Goal: Task Accomplishment & Management: Manage account settings

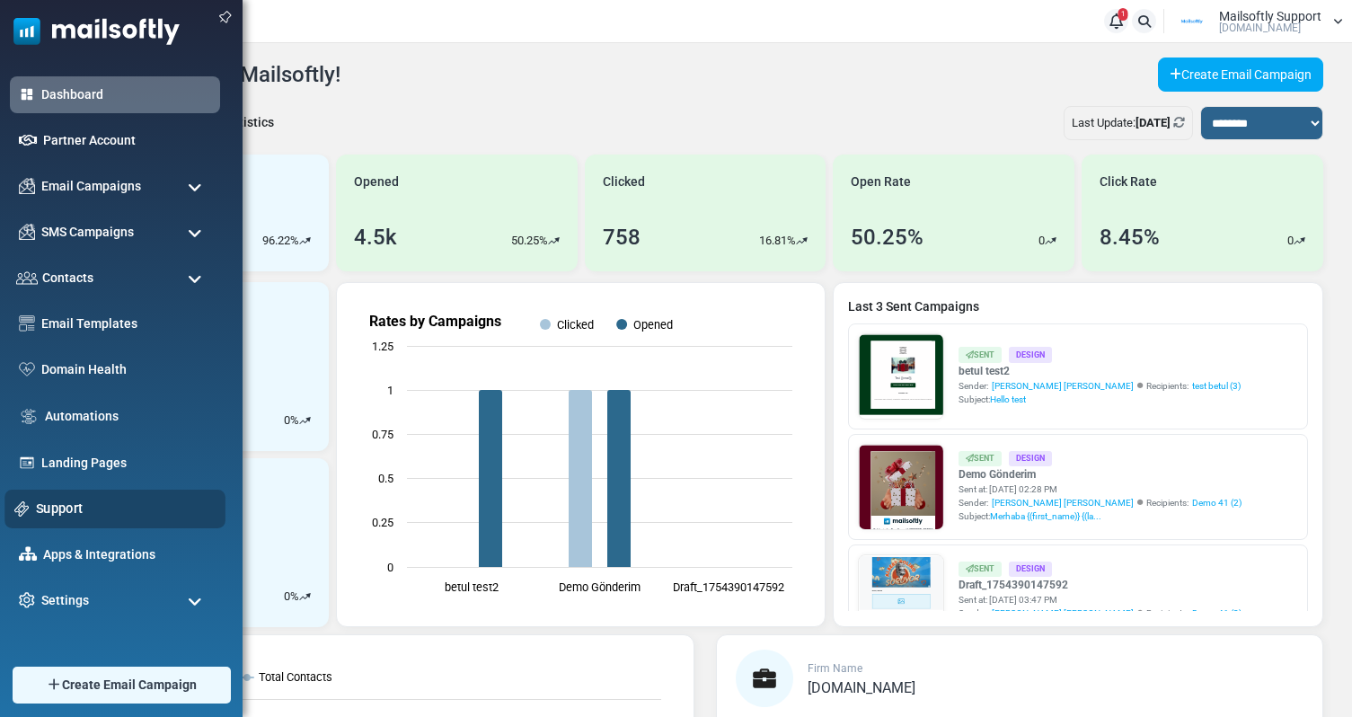
click at [40, 497] on div "Support" at bounding box center [114, 509] width 221 height 39
click at [42, 507] on link "Support" at bounding box center [126, 509] width 180 height 20
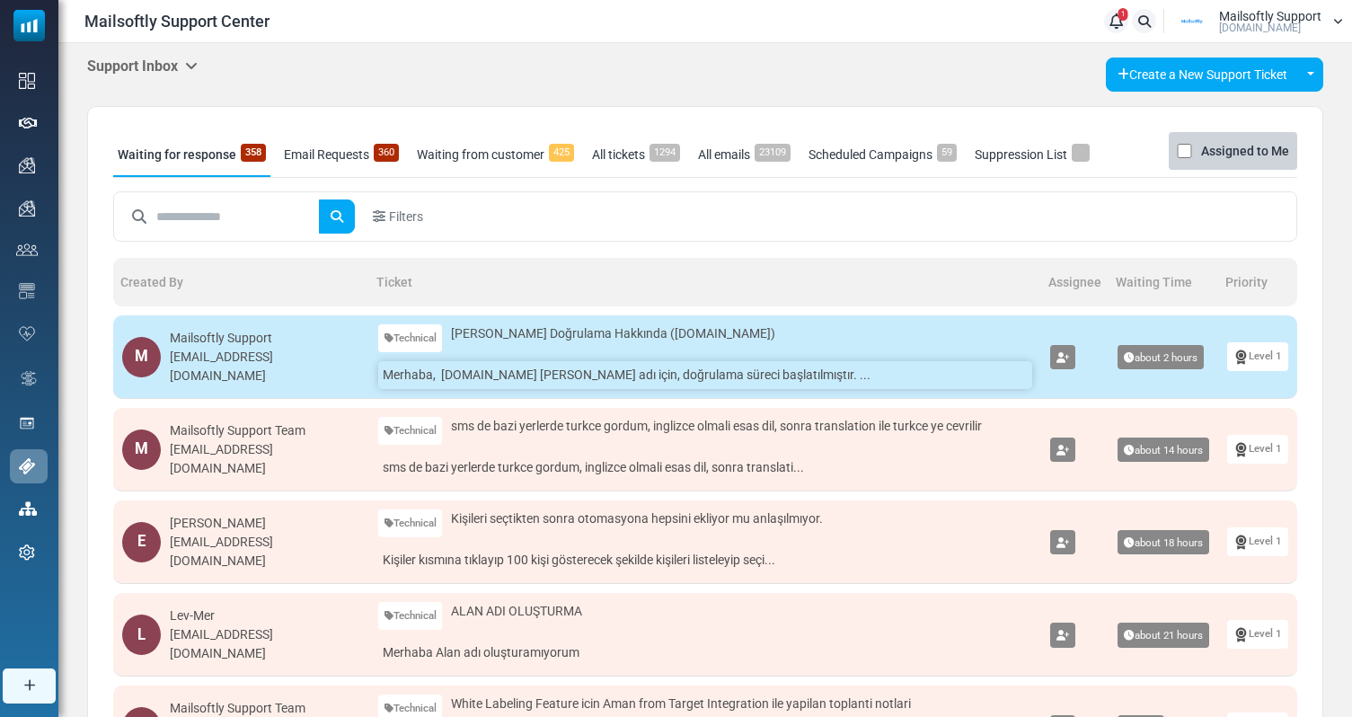
click at [506, 369] on link "Merhaba, levmer.com.tr alan adı için, doğrulama süreci başlatılmıştır. ..." at bounding box center [705, 375] width 655 height 28
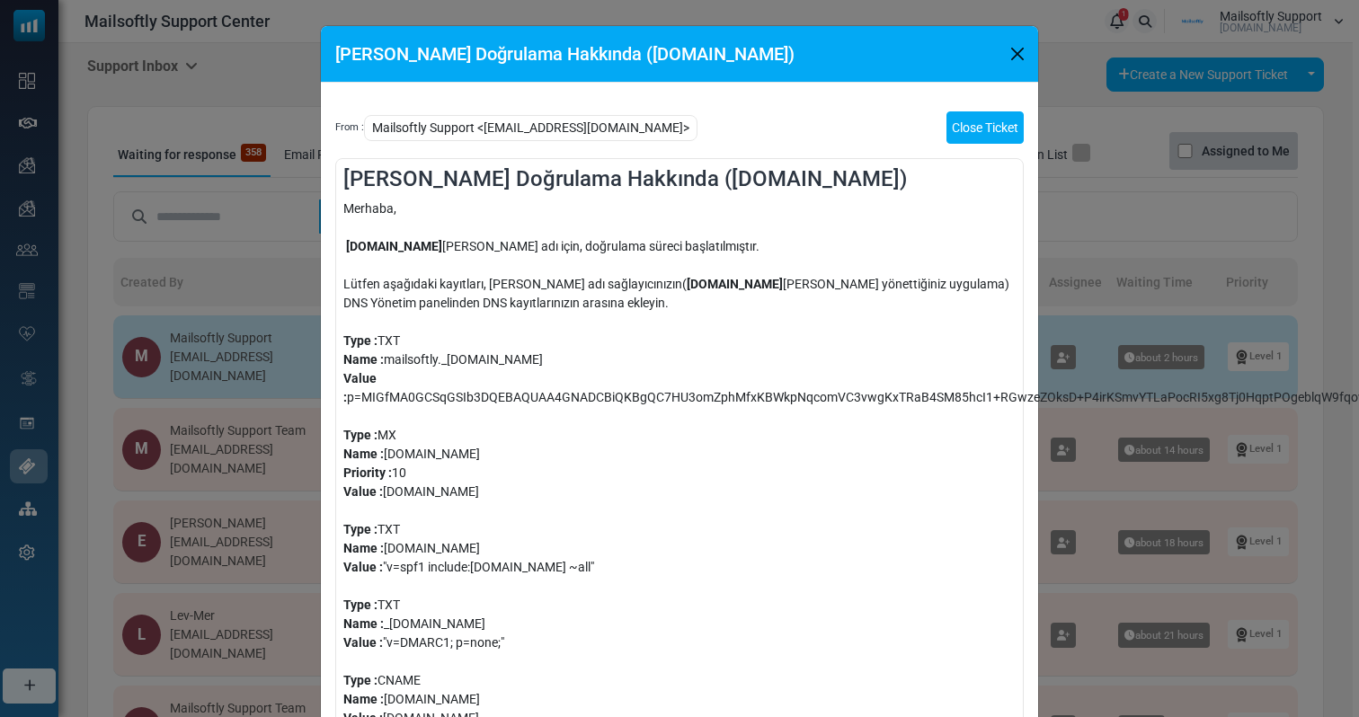
click at [989, 133] on link "Close Ticket" at bounding box center [984, 127] width 77 height 32
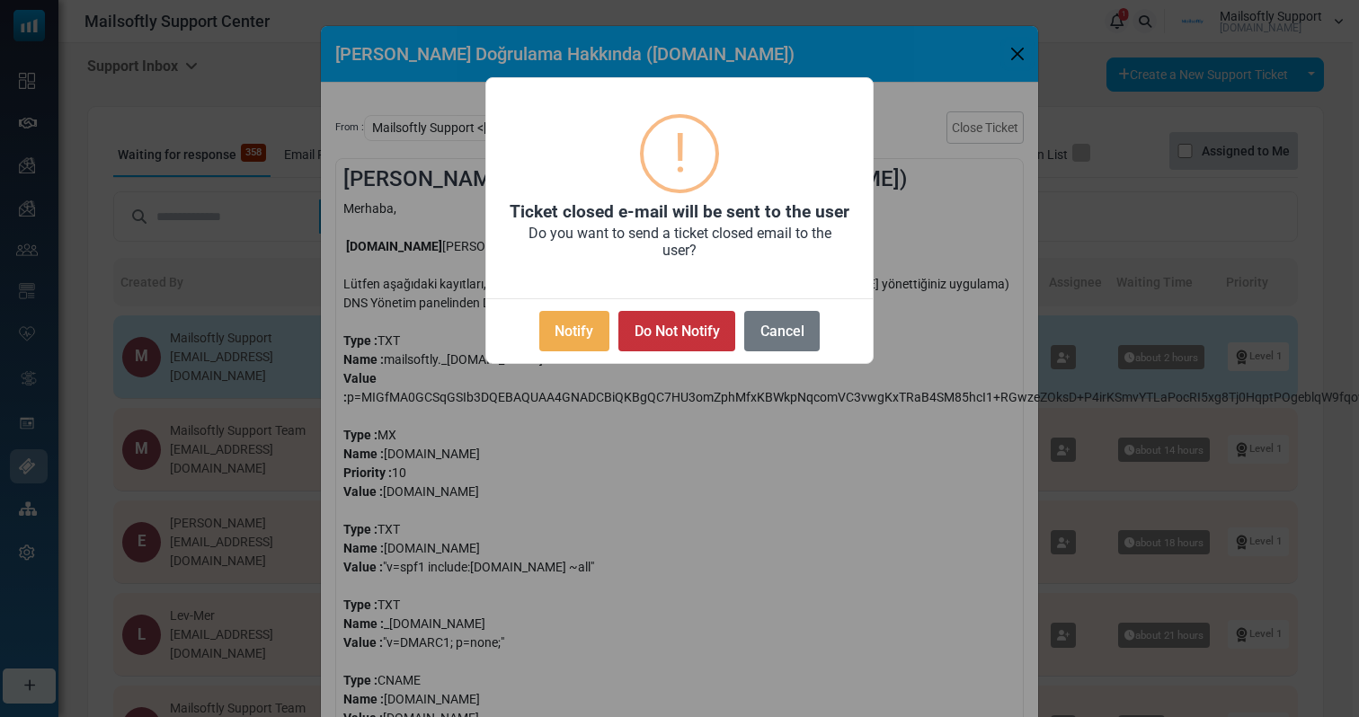
click at [680, 335] on button "Do Not Notify" at bounding box center [676, 331] width 117 height 40
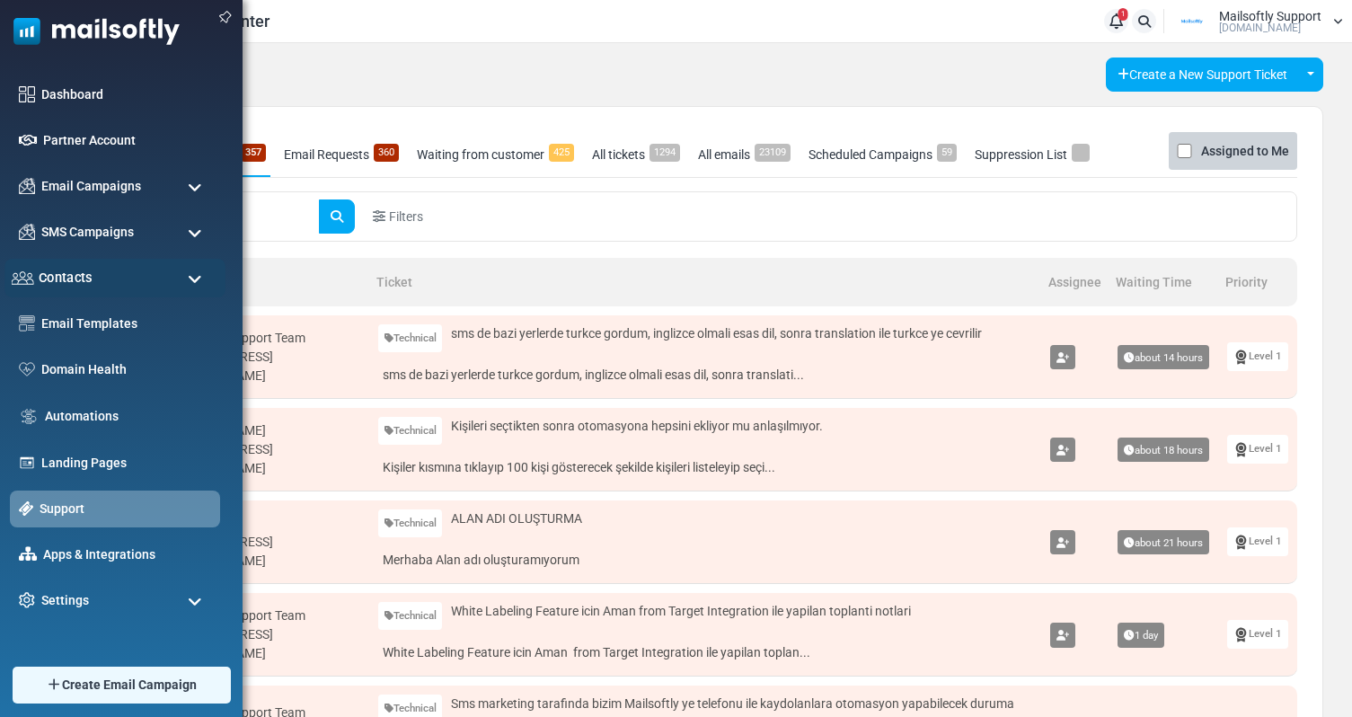
click at [144, 277] on div "Contacts" at bounding box center [114, 278] width 221 height 39
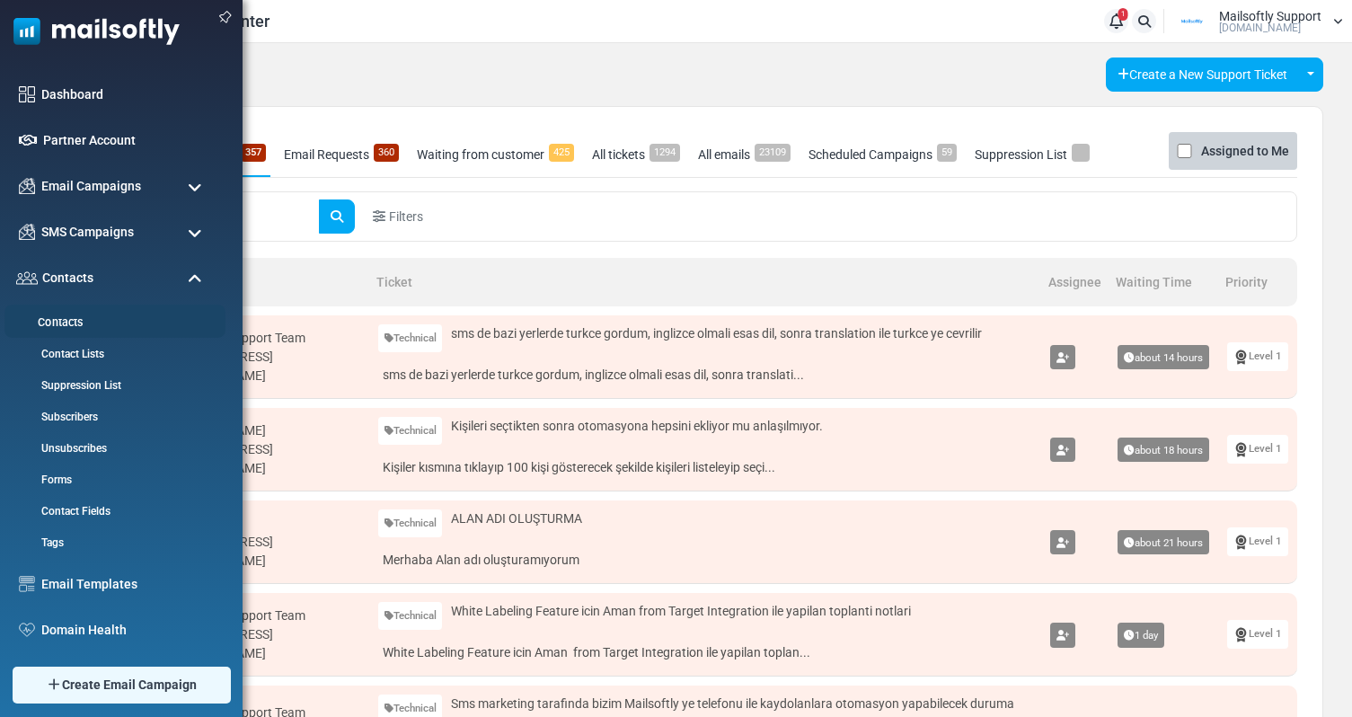
click at [60, 327] on link "Contacts" at bounding box center [112, 322] width 216 height 17
